Goal: Task Accomplishment & Management: Use online tool/utility

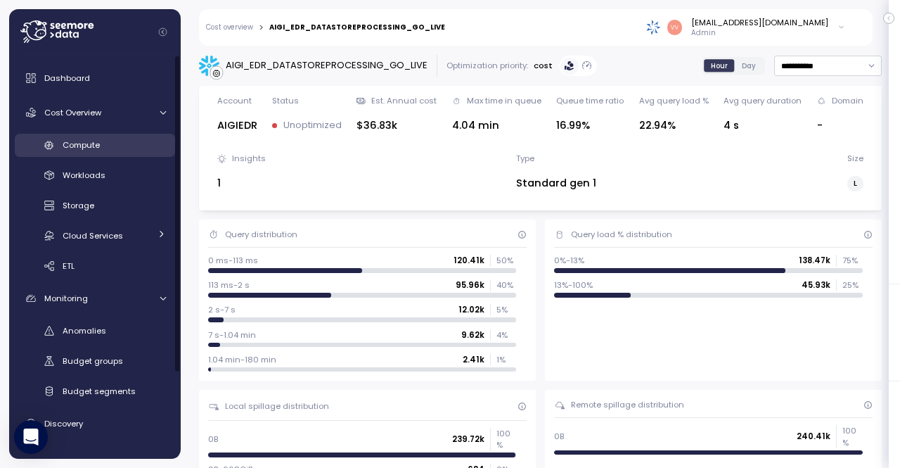
click at [98, 140] on span "Compute" at bounding box center [81, 144] width 37 height 11
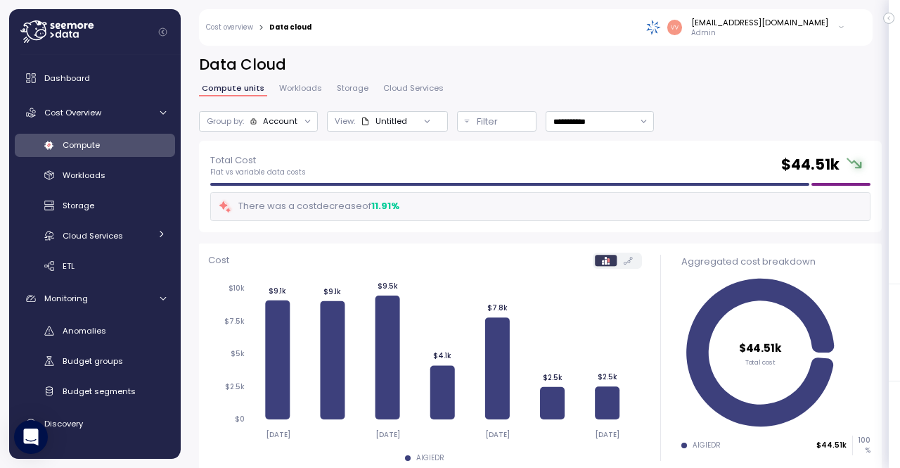
click at [416, 112] on div at bounding box center [427, 122] width 40 height 20
click at [416, 117] on div at bounding box center [427, 122] width 40 height 20
click at [651, 120] on input "**********" at bounding box center [600, 121] width 108 height 20
click at [620, 221] on div "Last 30 days" at bounding box center [608, 223] width 120 height 18
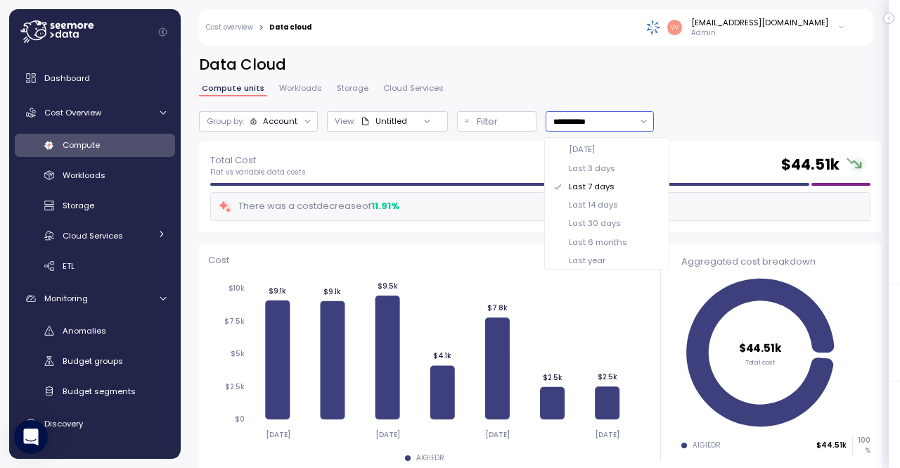
type input "**********"
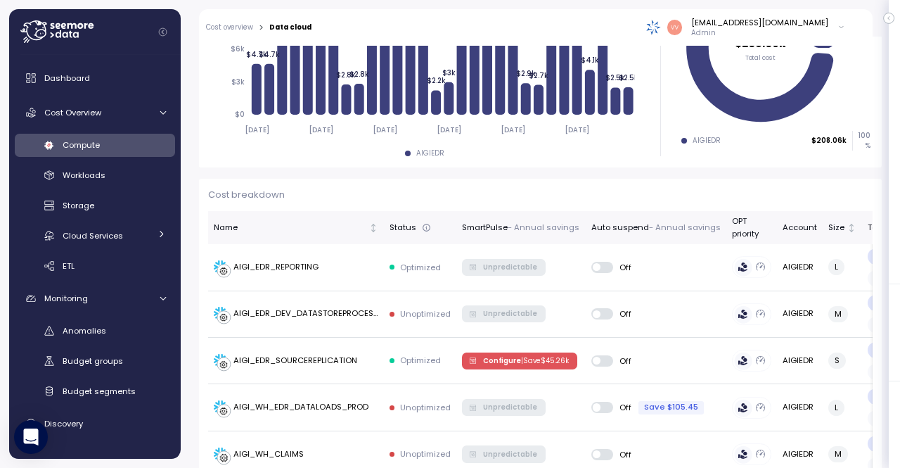
scroll to position [305, 0]
click at [509, 362] on span "Configure | Save $ 45.26k" at bounding box center [526, 359] width 86 height 15
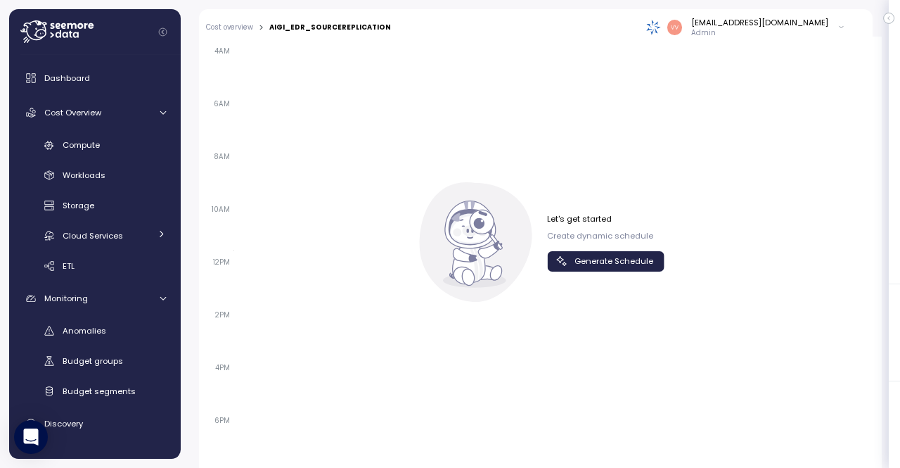
scroll to position [1258, 0]
click at [613, 250] on span "Generate Schedule" at bounding box center [614, 259] width 79 height 19
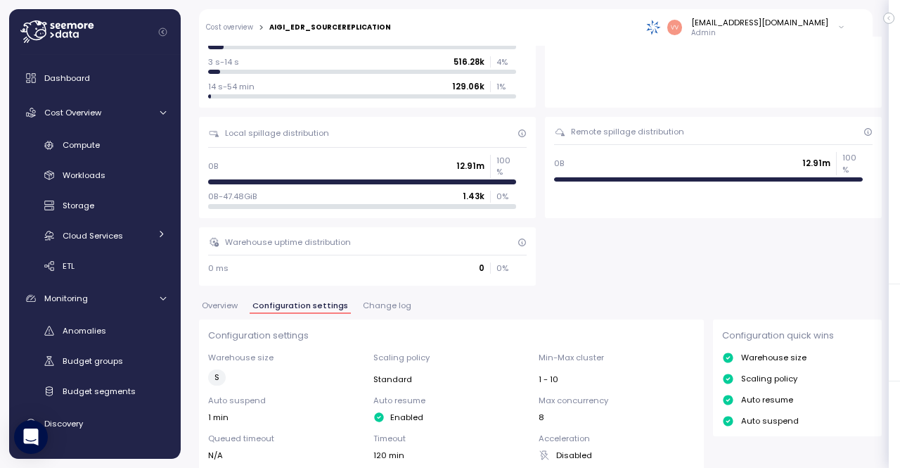
scroll to position [271, 0]
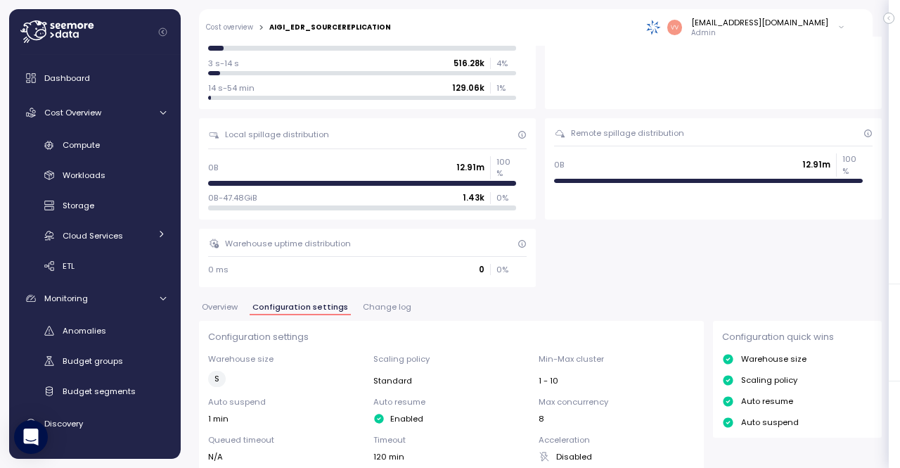
click at [394, 303] on span "Change log" at bounding box center [387, 307] width 49 height 8
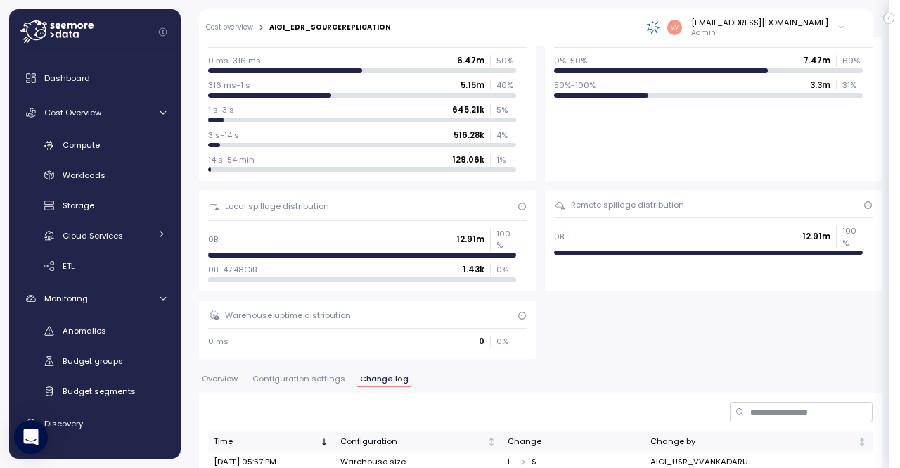
scroll to position [156, 0]
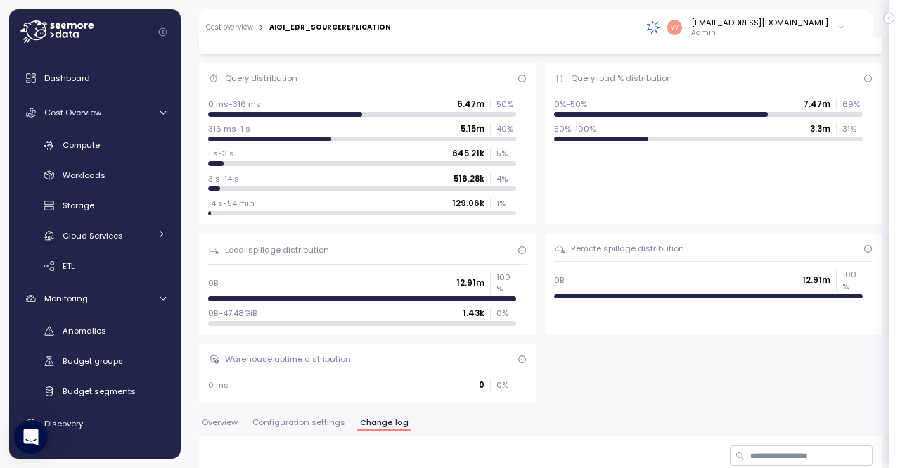
click at [291, 418] on span "Configuration settings" at bounding box center [298, 422] width 93 height 8
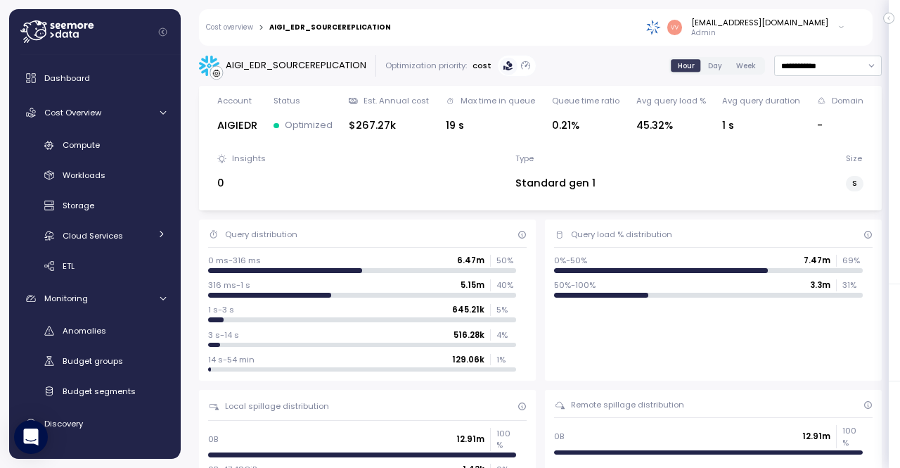
click at [239, 30] on link "Cost overview" at bounding box center [229, 27] width 47 height 7
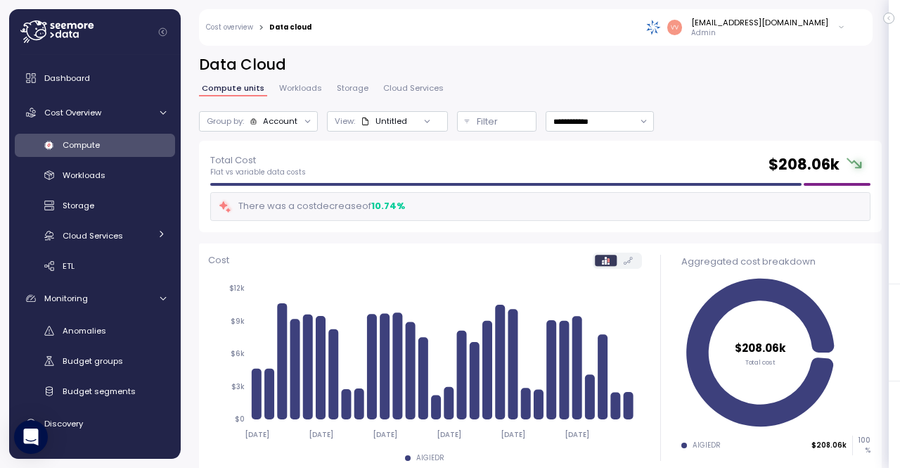
scroll to position [0, 39]
